Goal: Transaction & Acquisition: Purchase product/service

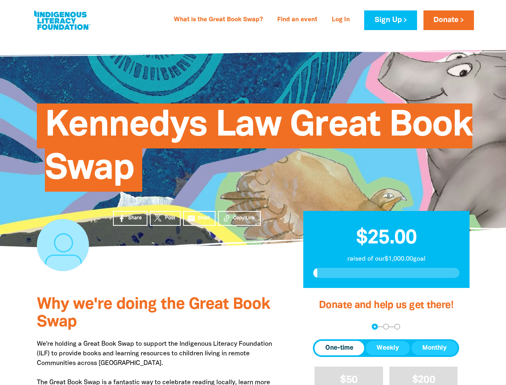
click at [253, 192] on div "Kennedys Law Great Book Swap" at bounding box center [253, 141] width 457 height 163
click at [239, 218] on span "Copy Link" at bounding box center [244, 218] width 22 height 7
click at [324, 327] on div "arrow_back Back Step 1 Step 2 Step 3" at bounding box center [386, 327] width 146 height 6
click at [375, 326] on div "Navigate to step 1 of 3 to enter your donation amount" at bounding box center [375, 327] width 2 height 2
click at [340, 348] on span "One-time" at bounding box center [340, 348] width 28 height 10
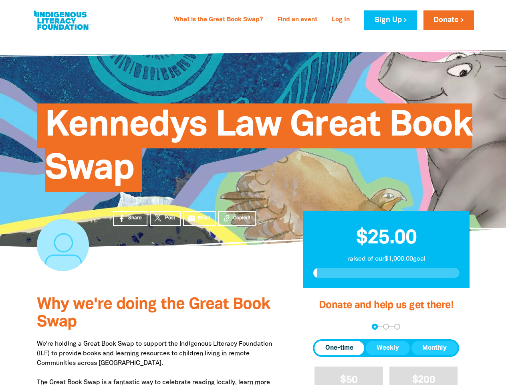
click at [388, 348] on span "Weekly" at bounding box center [388, 348] width 22 height 10
click at [435, 348] on span "Monthly" at bounding box center [435, 348] width 24 height 10
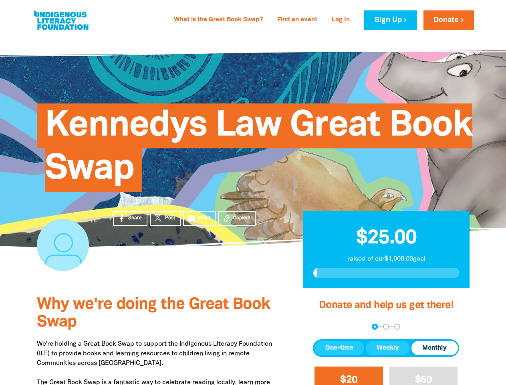
click at [349, 376] on span "$20" at bounding box center [348, 379] width 17 height 9
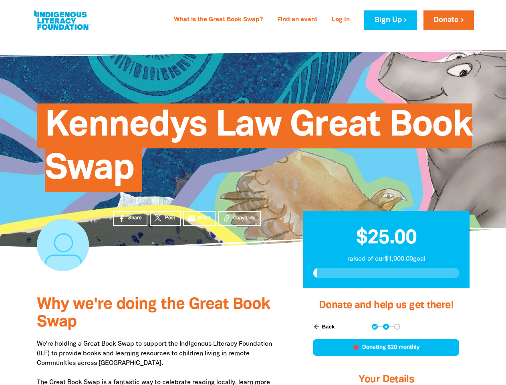
scroll to position [219, 0]
